Goal: Information Seeking & Learning: Learn about a topic

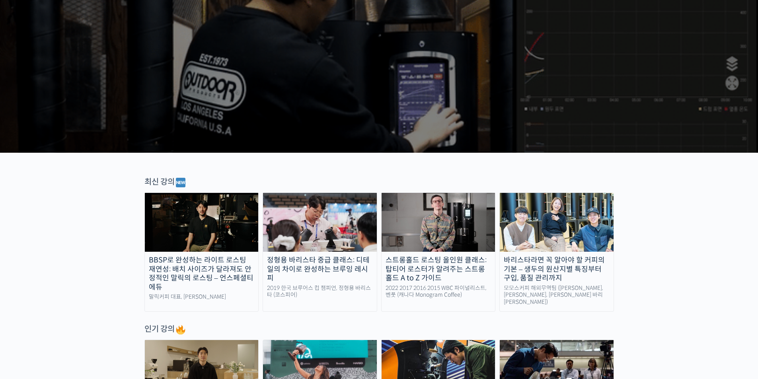
scroll to position [119, 0]
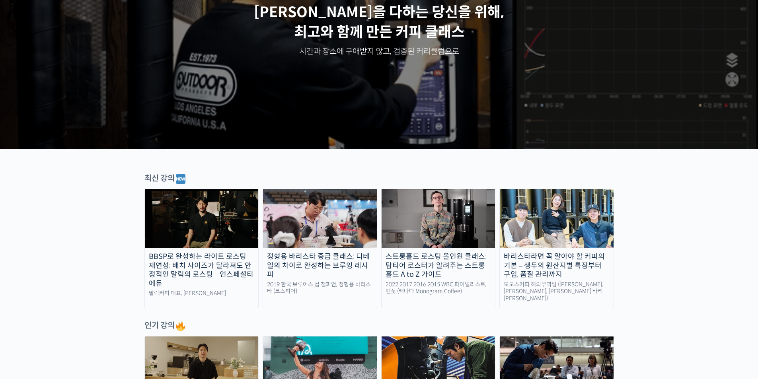
click at [199, 231] on img at bounding box center [202, 218] width 114 height 59
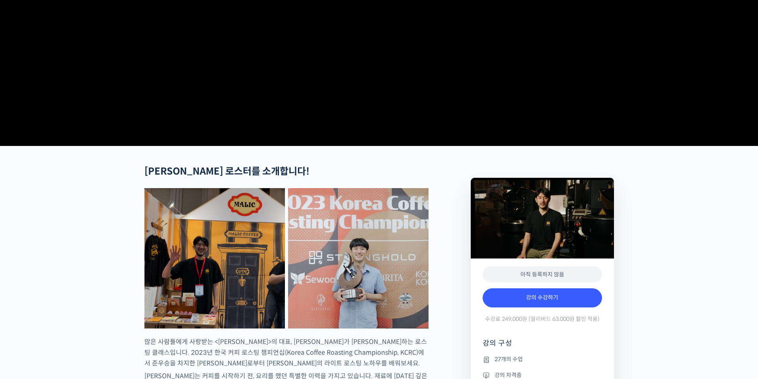
scroll to position [278, 0]
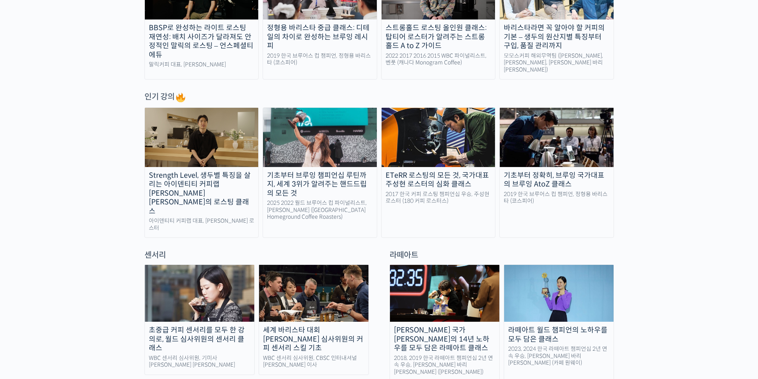
scroll to position [358, 0]
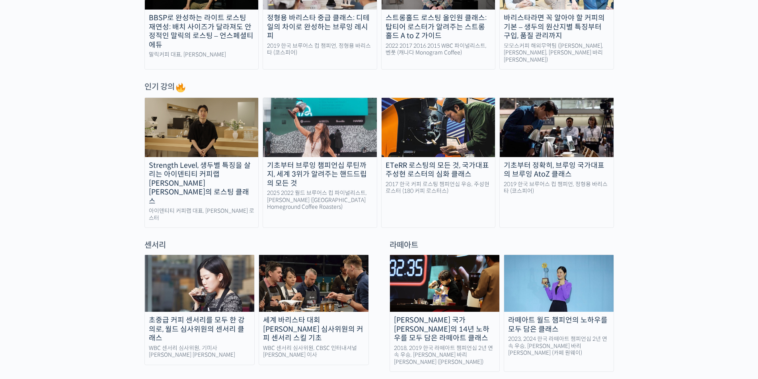
click at [201, 264] on img at bounding box center [199, 283] width 109 height 57
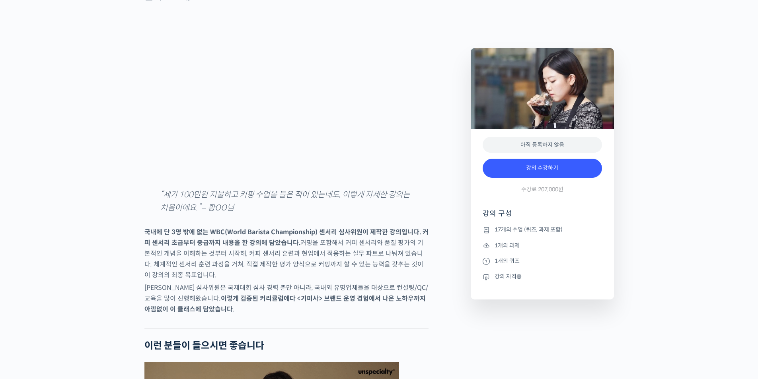
scroll to position [1099, 0]
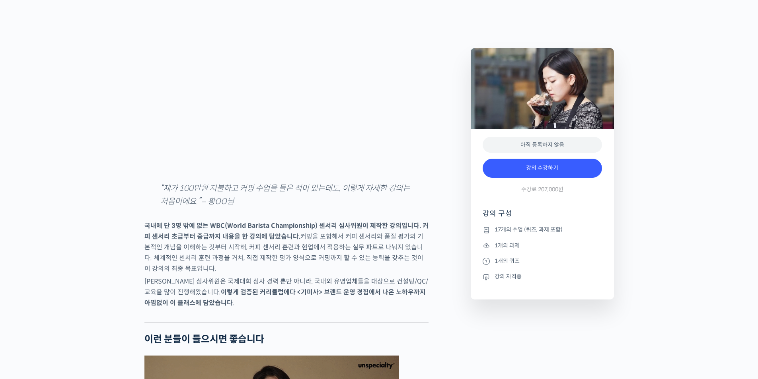
drag, startPoint x: 763, startPoint y: 44, endPoint x: 763, endPoint y: 92, distance: 48.5
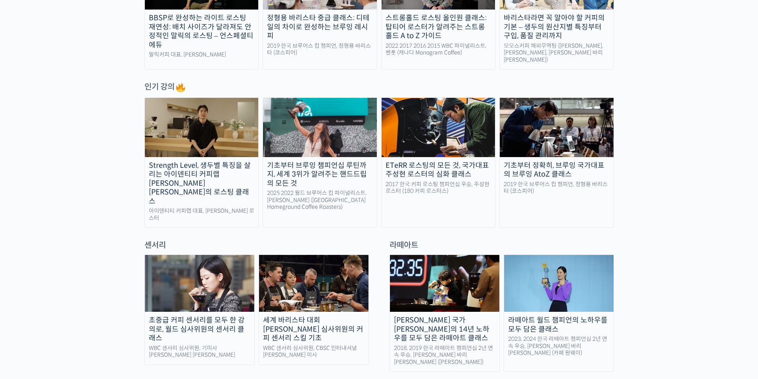
click at [345, 276] on img at bounding box center [313, 283] width 109 height 57
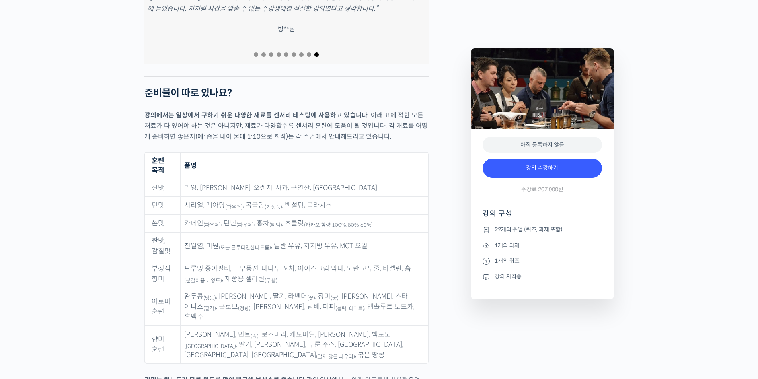
scroll to position [3613, 0]
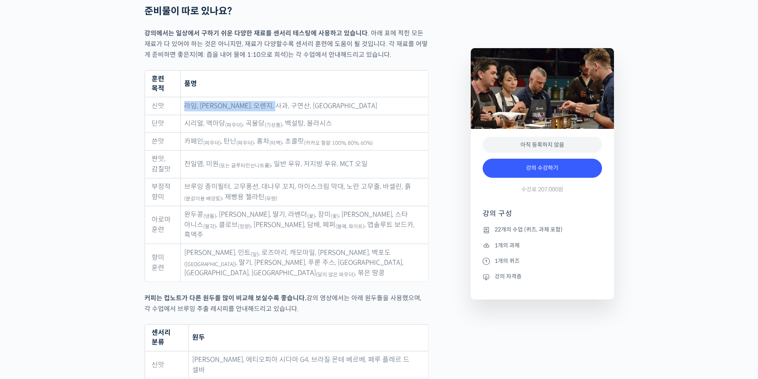
drag, startPoint x: 189, startPoint y: 97, endPoint x: 288, endPoint y: 98, distance: 99.0
click at [288, 98] on td "라임, [PERSON_NAME], 오렌지, 사과, 구연산, [GEOGRAPHIC_DATA]" at bounding box center [304, 106] width 247 height 18
drag, startPoint x: 189, startPoint y: 54, endPoint x: 282, endPoint y: 56, distance: 92.7
click at [282, 56] on p "강의에서는 일상에서 구하기 쉬운 다양한 재료를 센서리 테스팅에 사용하고 있습니다 . 아래 표에 적힌 모든 재료가 다 있어야 하는 것은 아니지만…" at bounding box center [286, 44] width 284 height 32
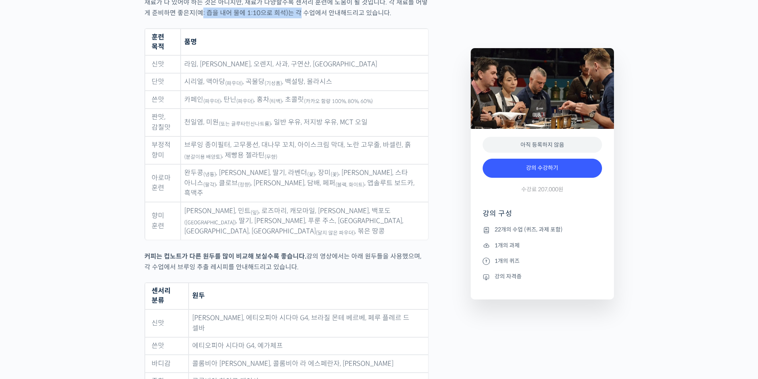
scroll to position [3652, 0]
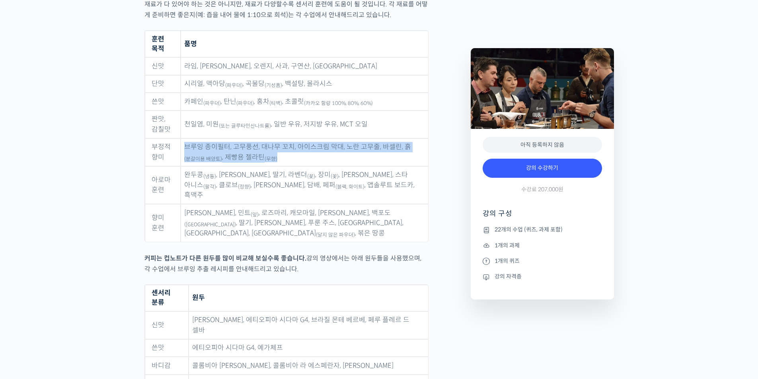
drag, startPoint x: 187, startPoint y: 136, endPoint x: 292, endPoint y: 142, distance: 104.8
click at [292, 142] on td "브루잉 종이필터, 고무풍선, 대나무 꼬치, 아이스크림 막대, 노란 고무줄, 바셀린, 흙 (분갈이용 배양토) , 제빵용 젤라틴 (무향)" at bounding box center [304, 152] width 247 height 28
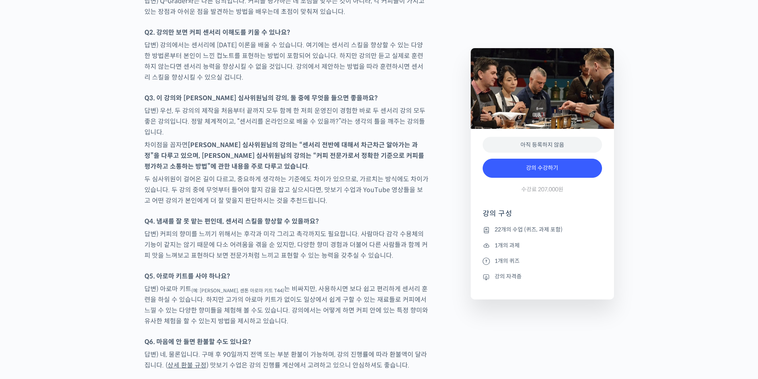
scroll to position [4170, 0]
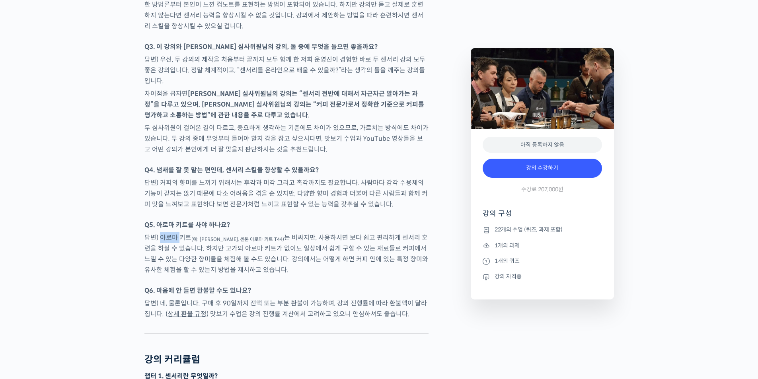
drag, startPoint x: 161, startPoint y: 208, endPoint x: 179, endPoint y: 207, distance: 18.3
click at [179, 232] on p "답변) 아로마 키트 (예: 르네 뒤 카페, 센톤 아로마 키트 T44) 는 비싸지만, 사용하시면 보다 쉽고 편리하게 센서리 훈련을 하실 수 있습…" at bounding box center [286, 253] width 284 height 43
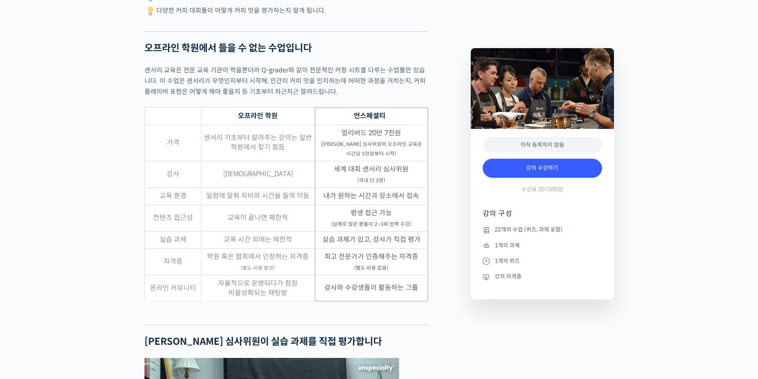
scroll to position [0, 0]
